Goal: Transaction & Acquisition: Obtain resource

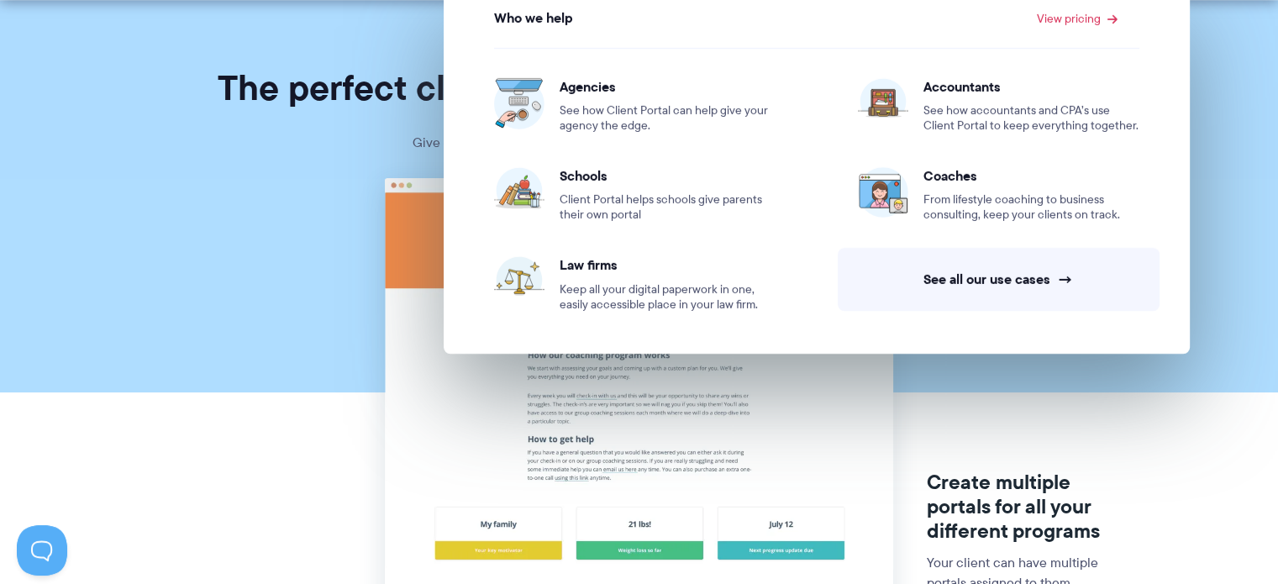
scroll to position [84, 0]
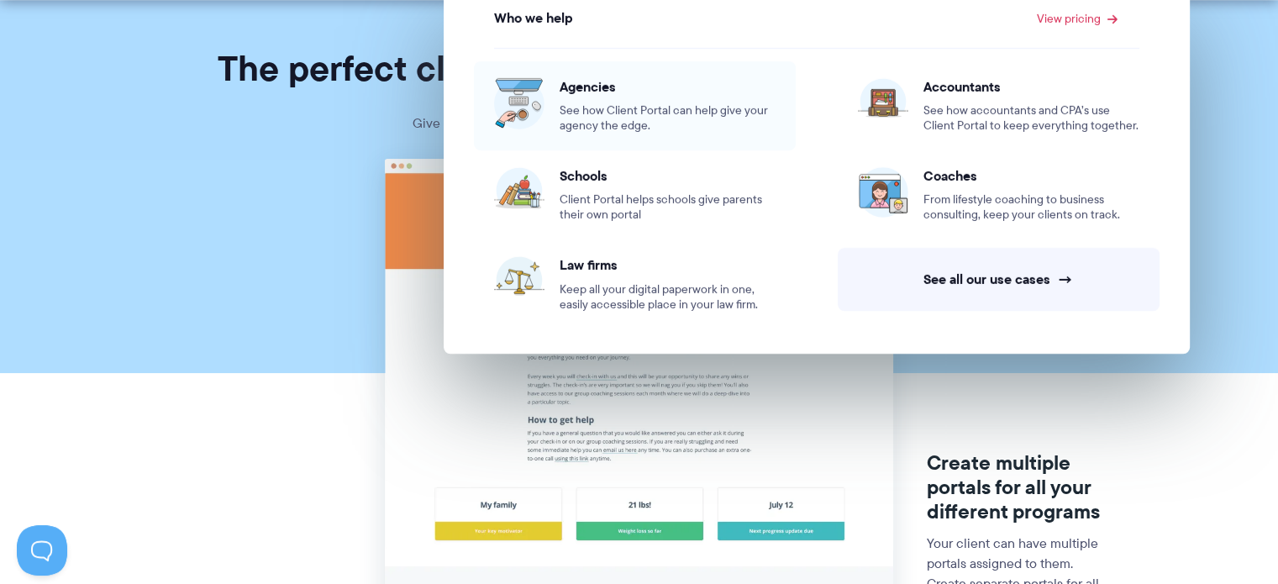
click at [686, 116] on span "See how Client Portal can help give your agency the edge." at bounding box center [668, 118] width 216 height 30
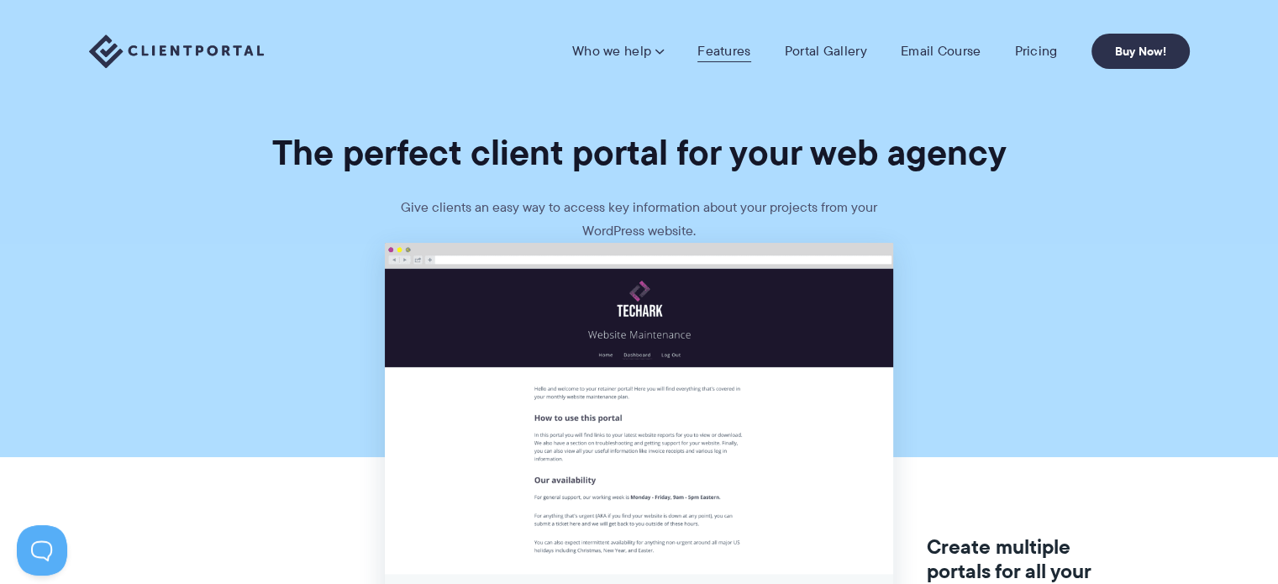
drag, startPoint x: 713, startPoint y: 47, endPoint x: 724, endPoint y: 48, distance: 11.8
click at [713, 47] on link "Features" at bounding box center [724, 51] width 53 height 17
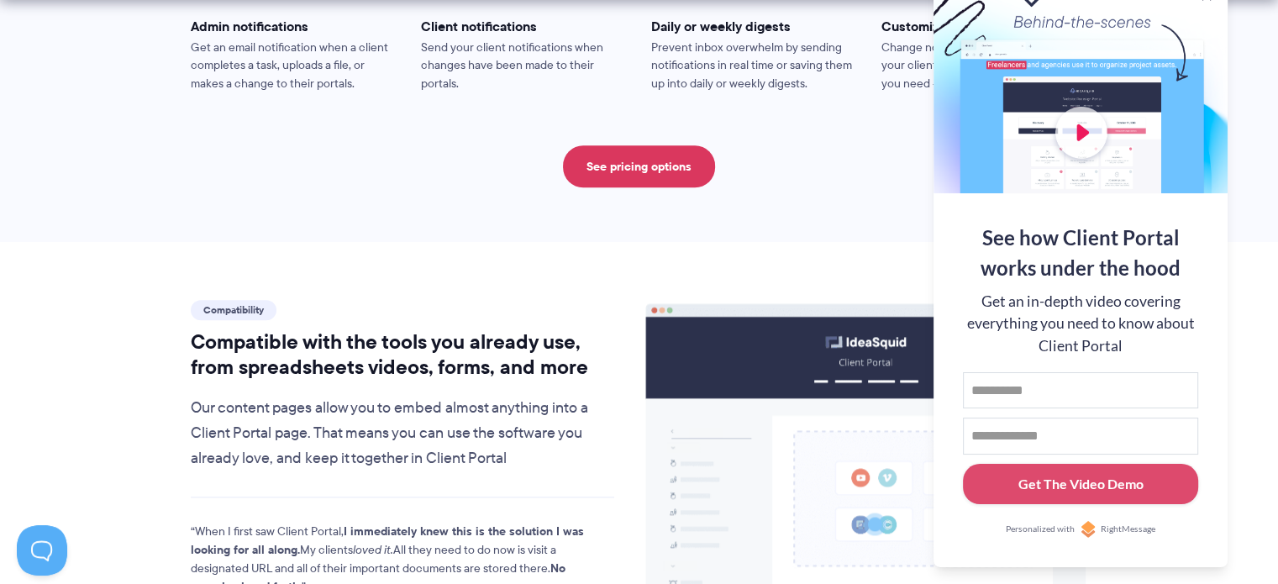
scroll to position [1765, 0]
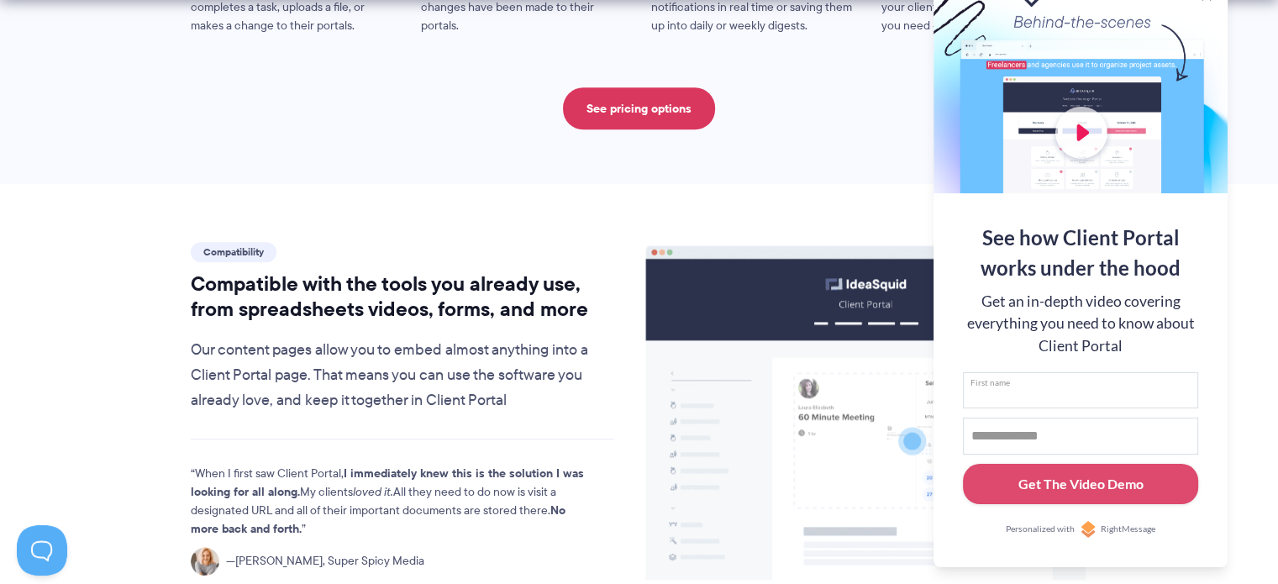
click at [1050, 388] on input "First name" at bounding box center [1080, 390] width 235 height 37
type input "****"
type input "**********"
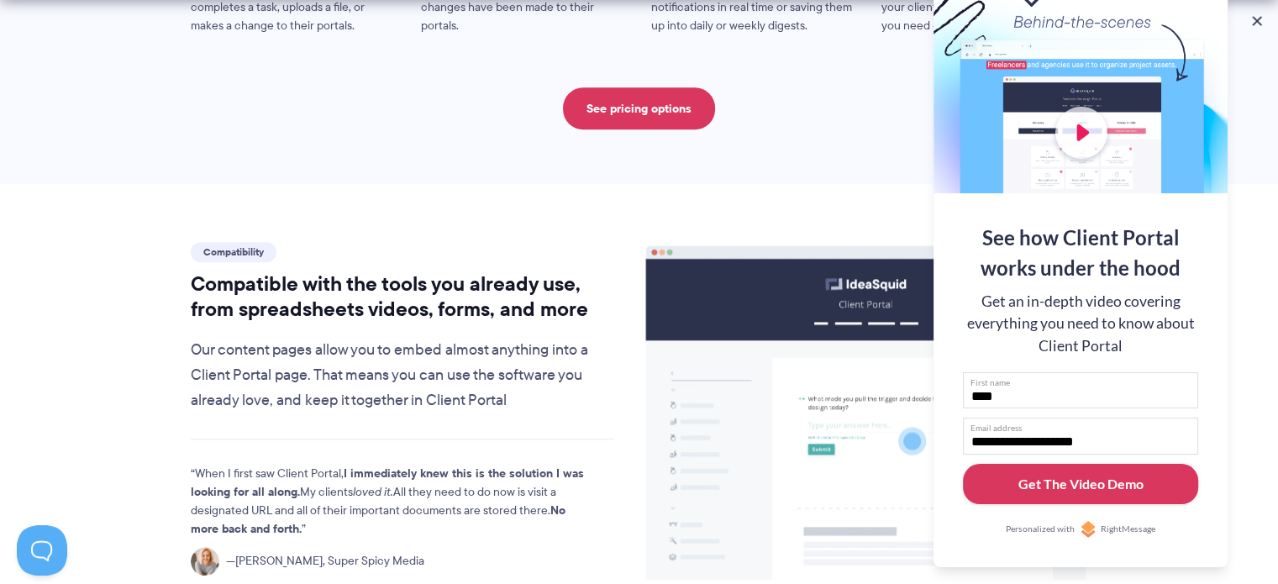
click at [1099, 490] on div "Get The Video Demo" at bounding box center [1081, 484] width 125 height 20
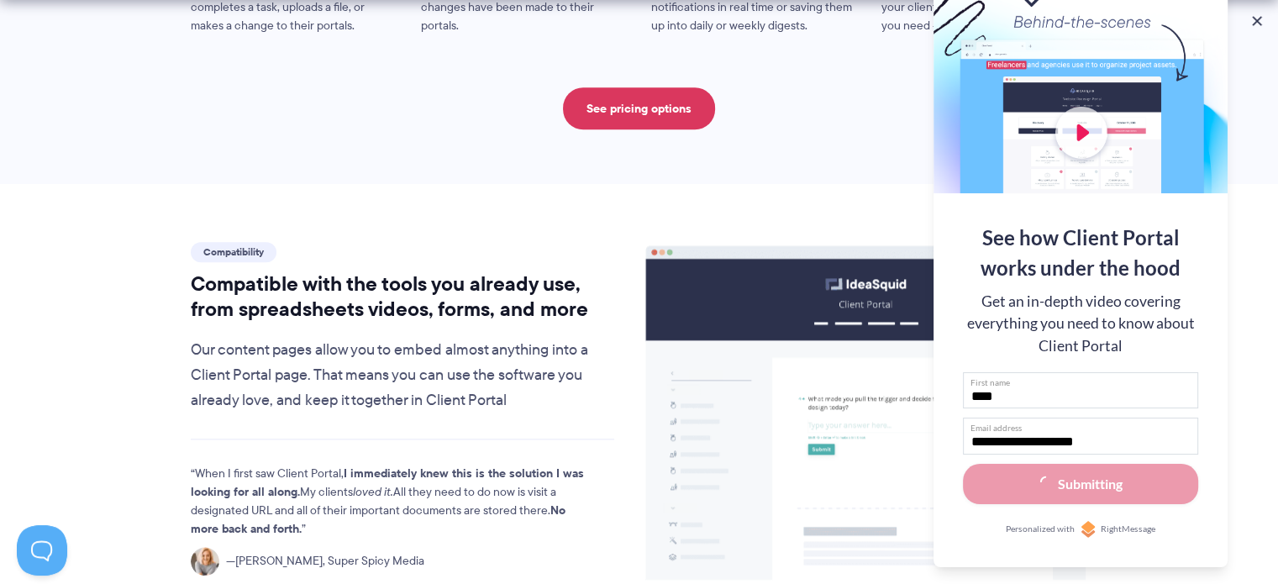
scroll to position [1819, 0]
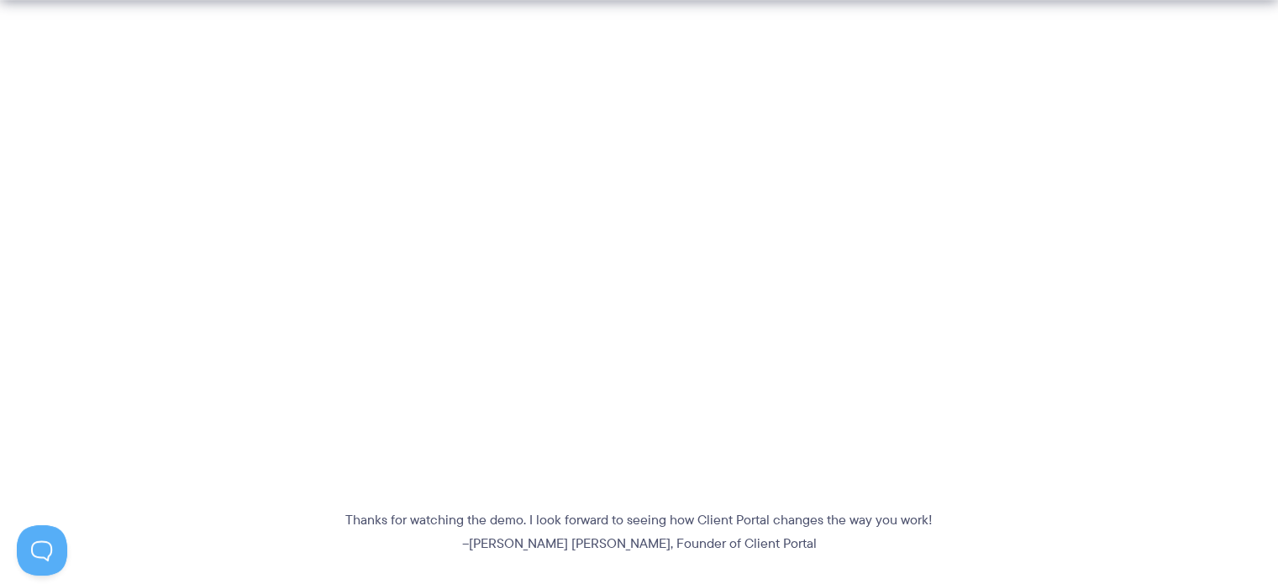
scroll to position [504, 0]
